Goal: Navigation & Orientation: Find specific page/section

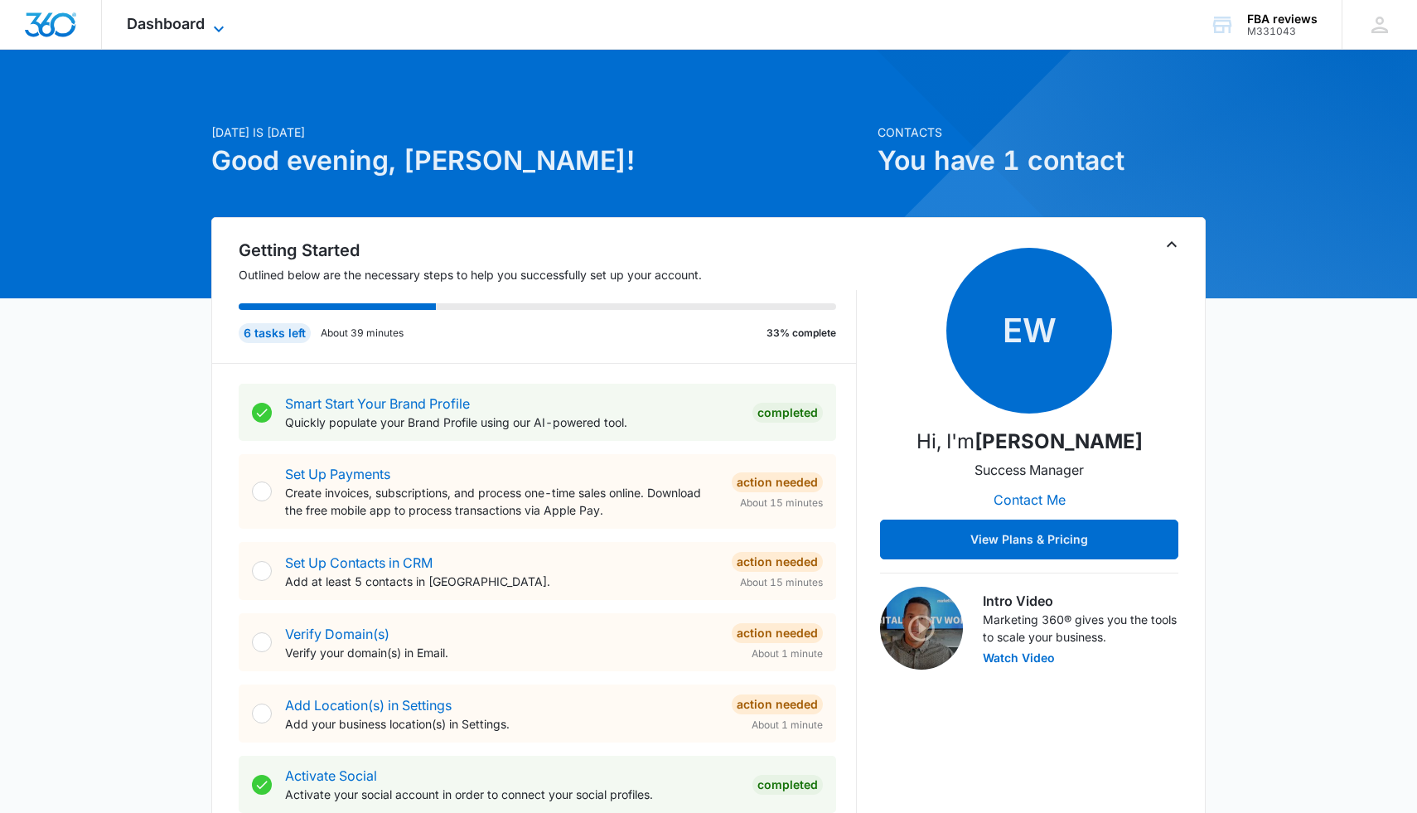
click at [150, 26] on span "Dashboard" at bounding box center [166, 23] width 78 height 17
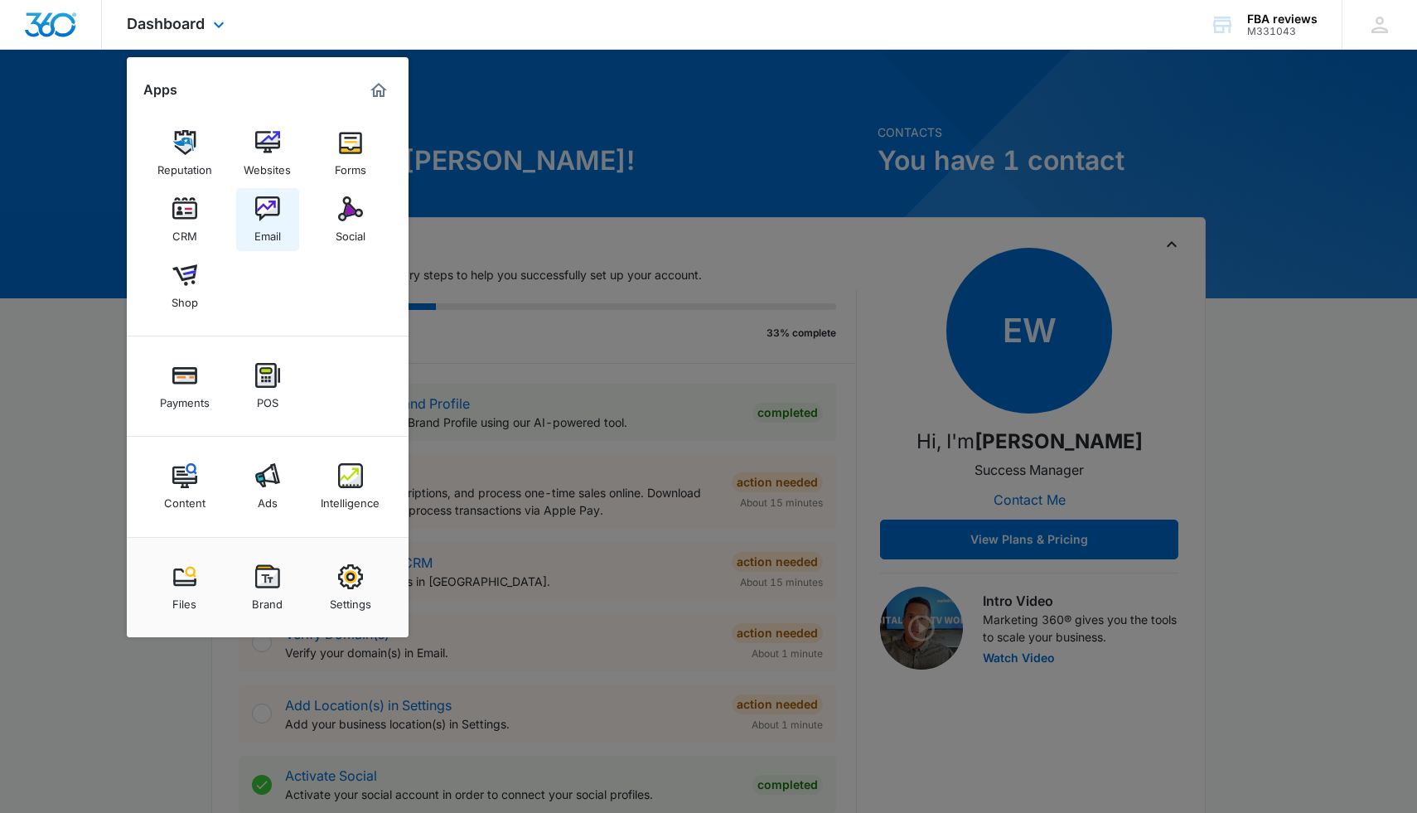
click at [258, 211] on img at bounding box center [267, 208] width 25 height 25
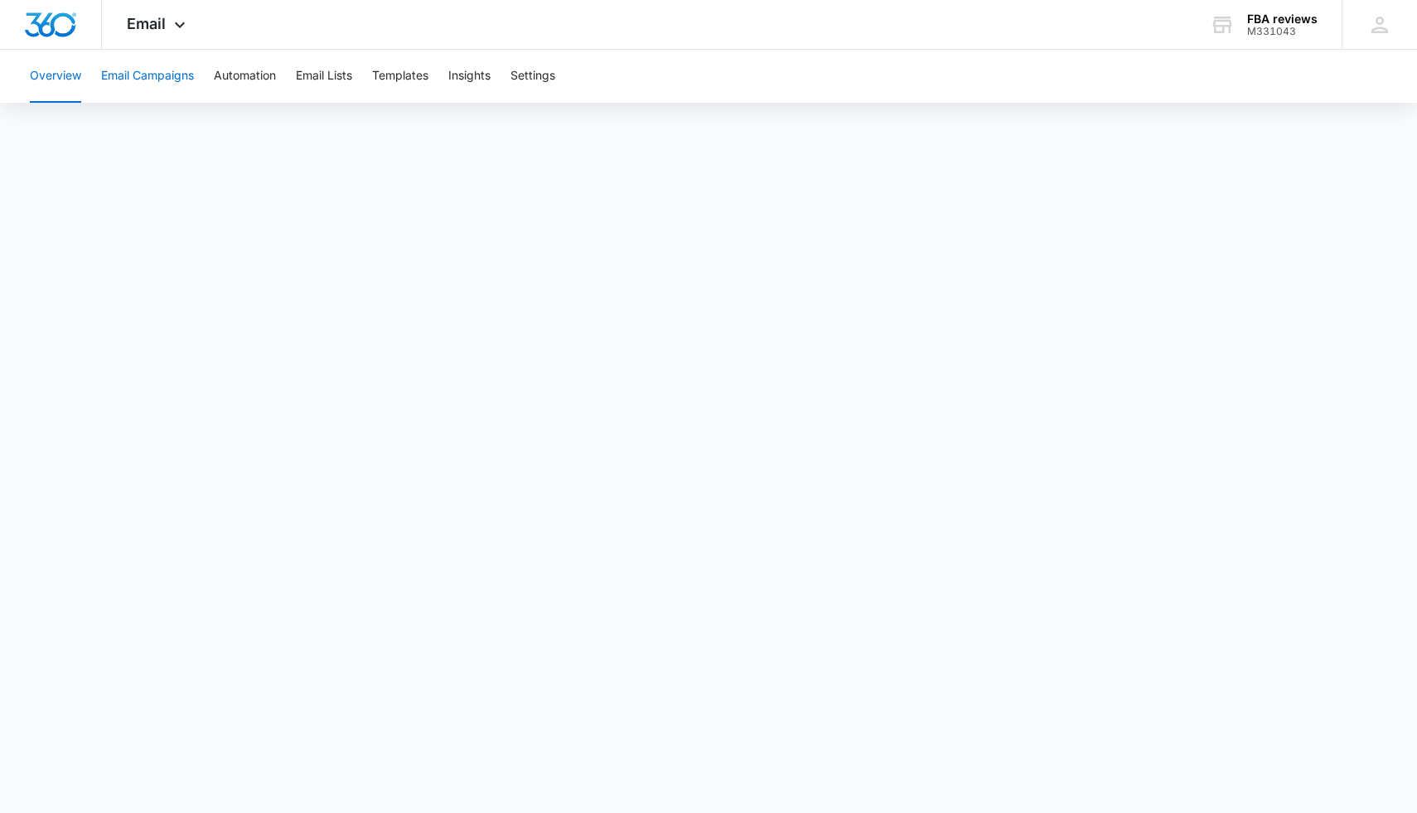
click at [180, 81] on button "Email Campaigns" at bounding box center [147, 76] width 93 height 53
click at [243, 85] on button "Automation" at bounding box center [245, 76] width 62 height 53
